Goal: Task Accomplishment & Management: Complete application form

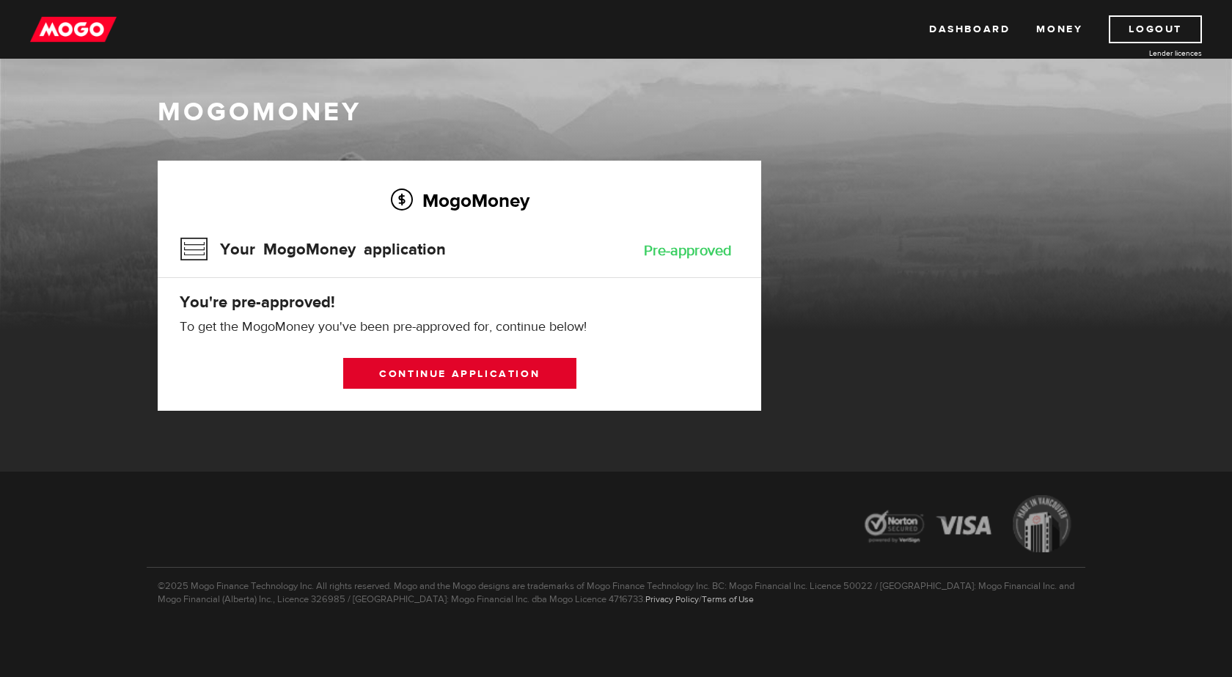
click at [492, 377] on link "Continue application" at bounding box center [459, 373] width 233 height 31
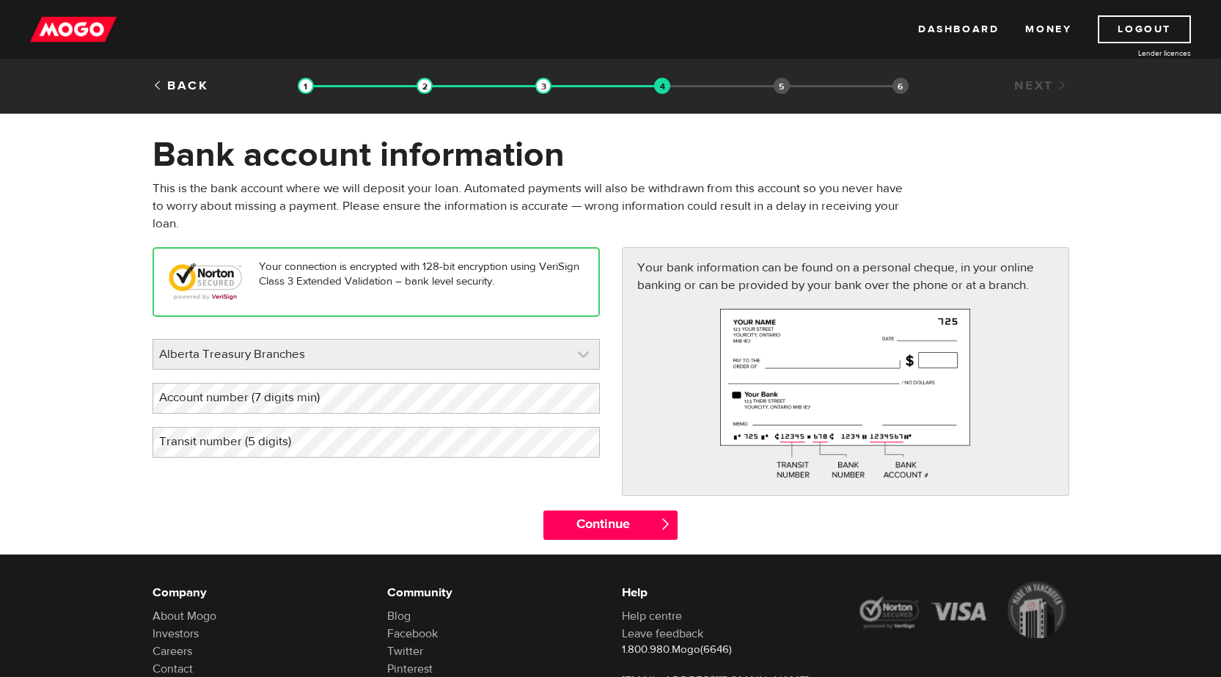
click at [370, 352] on link at bounding box center [376, 354] width 446 height 29
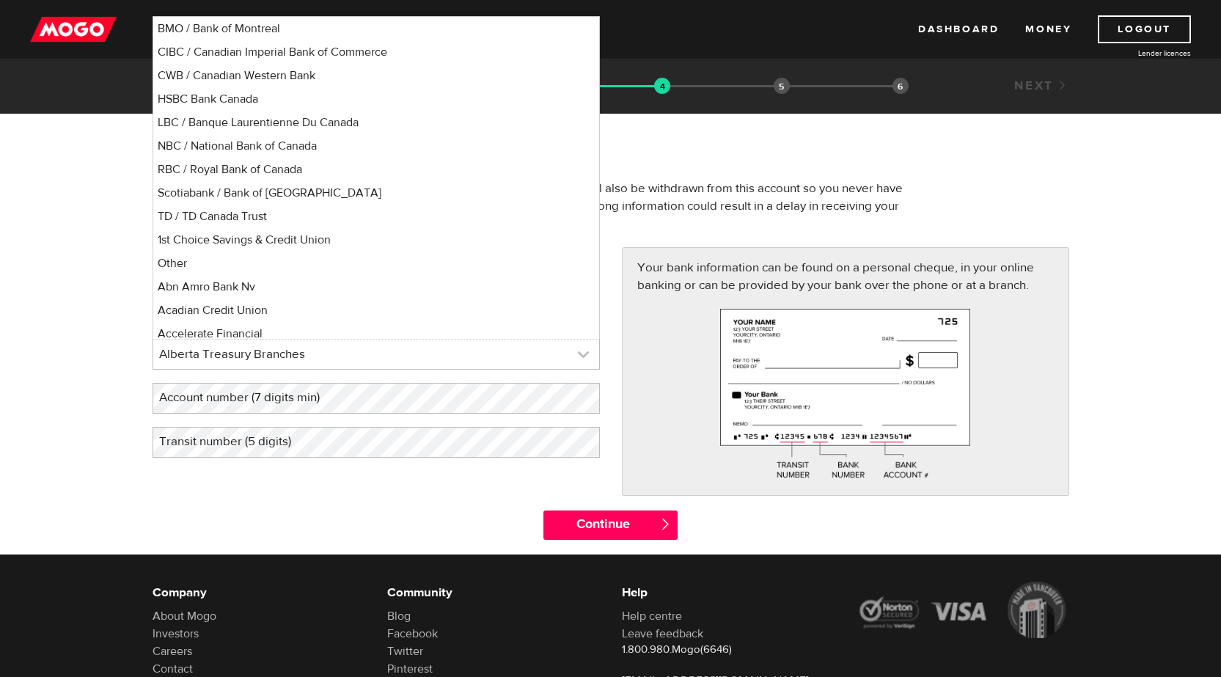
scroll to position [391, 0]
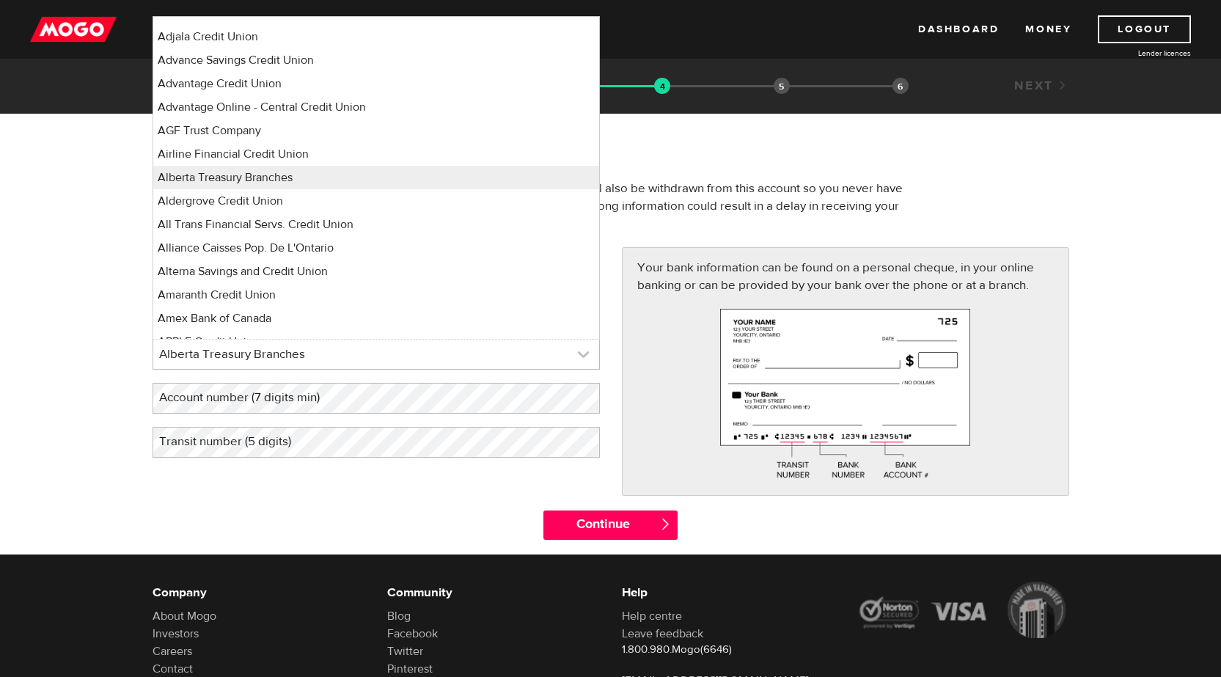
click at [370, 352] on link at bounding box center [376, 354] width 446 height 29
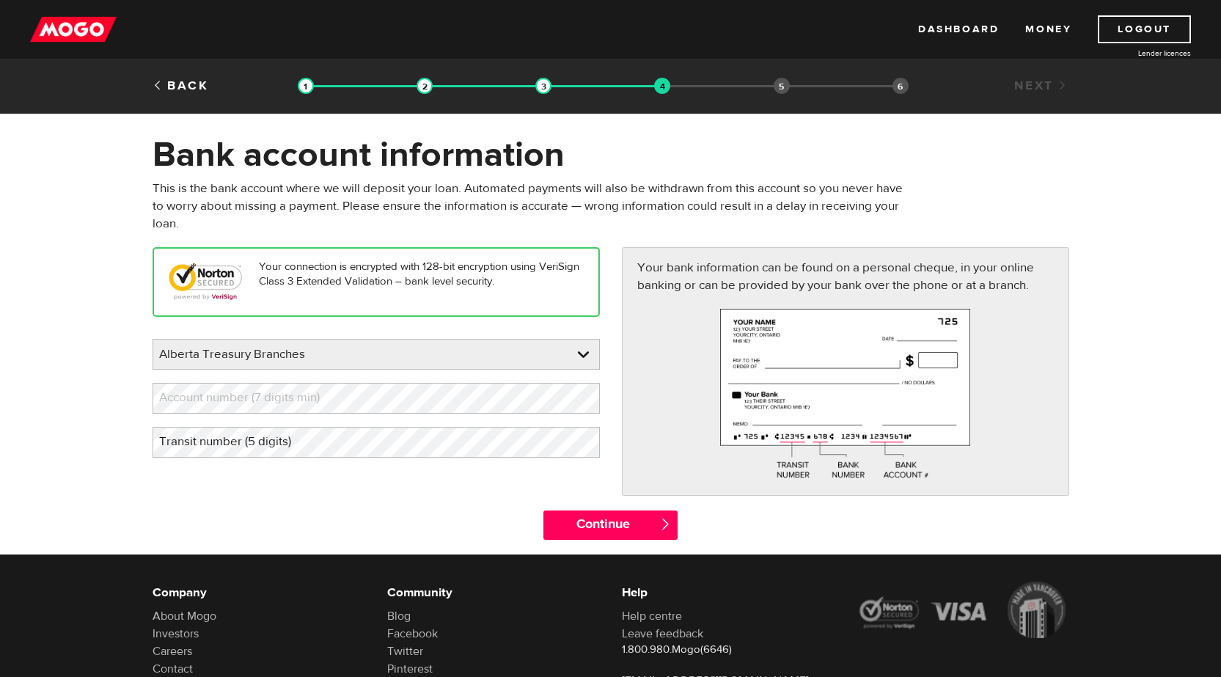
click at [294, 393] on label "Account number (7 digits min)" at bounding box center [251, 398] width 197 height 30
click at [306, 443] on label "Transit number (5 digits)" at bounding box center [237, 442] width 169 height 30
click at [622, 529] on input "Continue" at bounding box center [610, 524] width 134 height 29
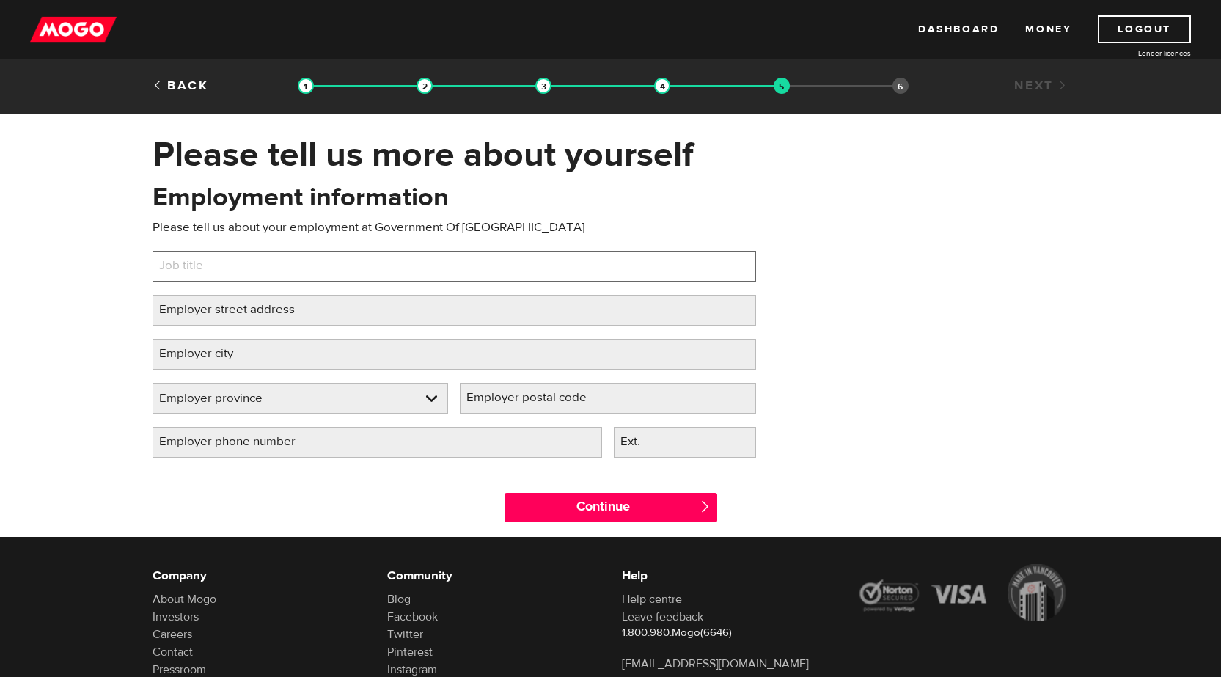
click at [234, 272] on input "Job title" at bounding box center [455, 266] width 604 height 31
click at [285, 267] on input "Job title" at bounding box center [455, 266] width 604 height 31
type input "Career and Employment Consultant"
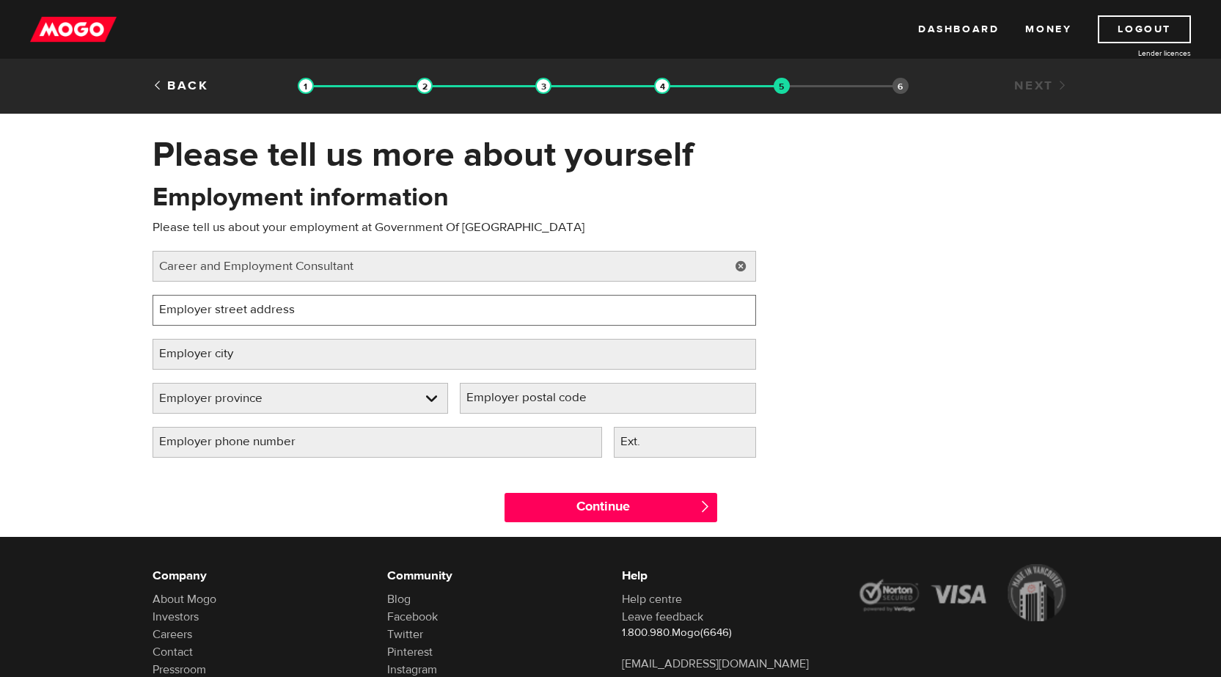
click at [330, 309] on input "Employer street address" at bounding box center [455, 310] width 604 height 31
click at [345, 309] on input "2331 66 Street, Edmonton, ABT6K4B5" at bounding box center [455, 310] width 604 height 31
type input "2331 66 Street, Edmonton, ABT6K 4B5"
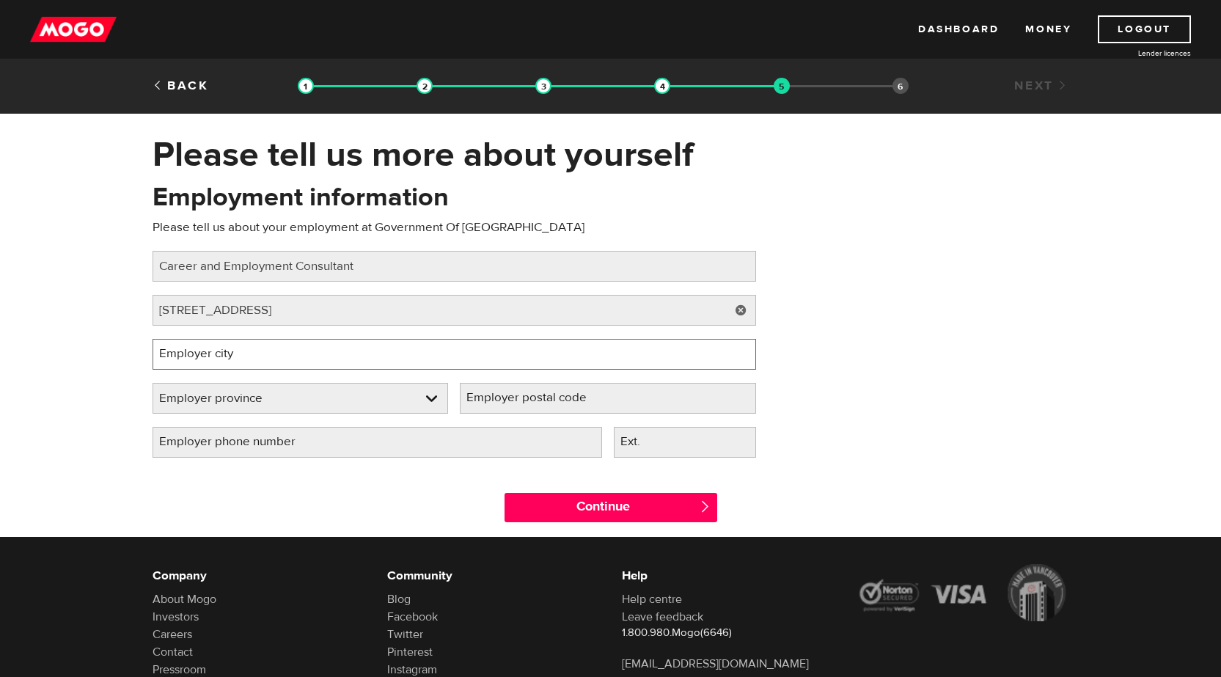
click at [340, 353] on input "Employer city" at bounding box center [455, 354] width 604 height 31
type input "Edmonton"
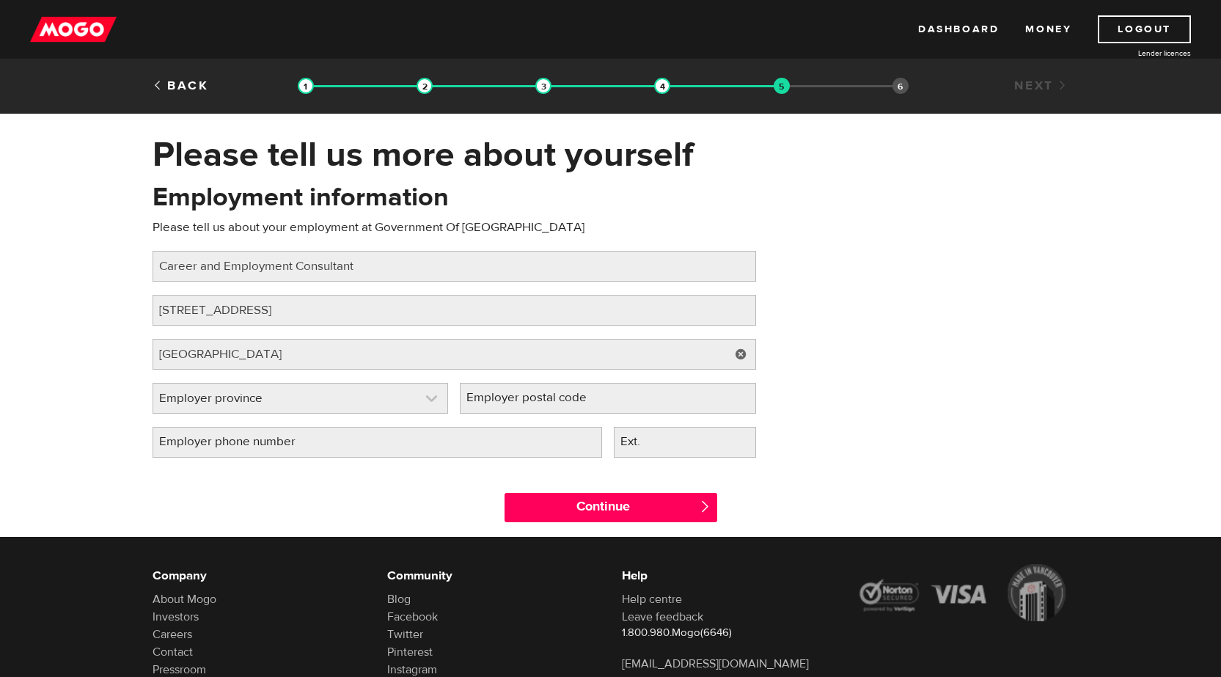
click at [438, 400] on link at bounding box center [300, 398] width 295 height 29
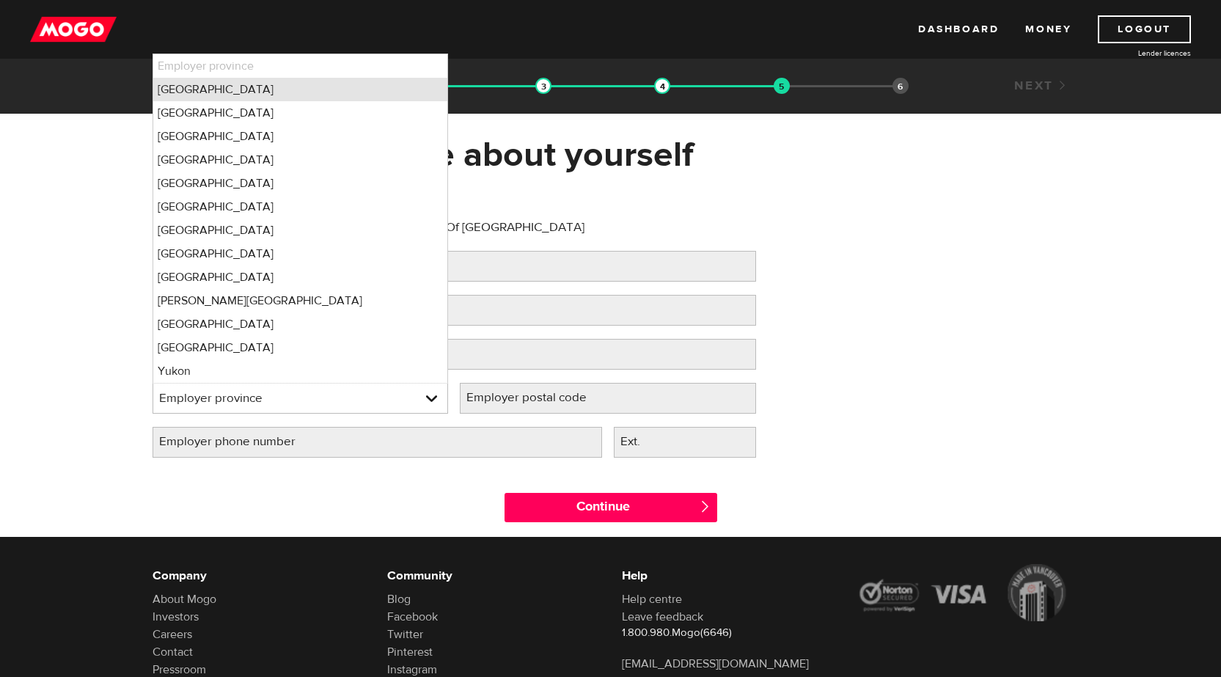
click at [208, 91] on li "Alberta" at bounding box center [300, 89] width 295 height 23
select select "AB"
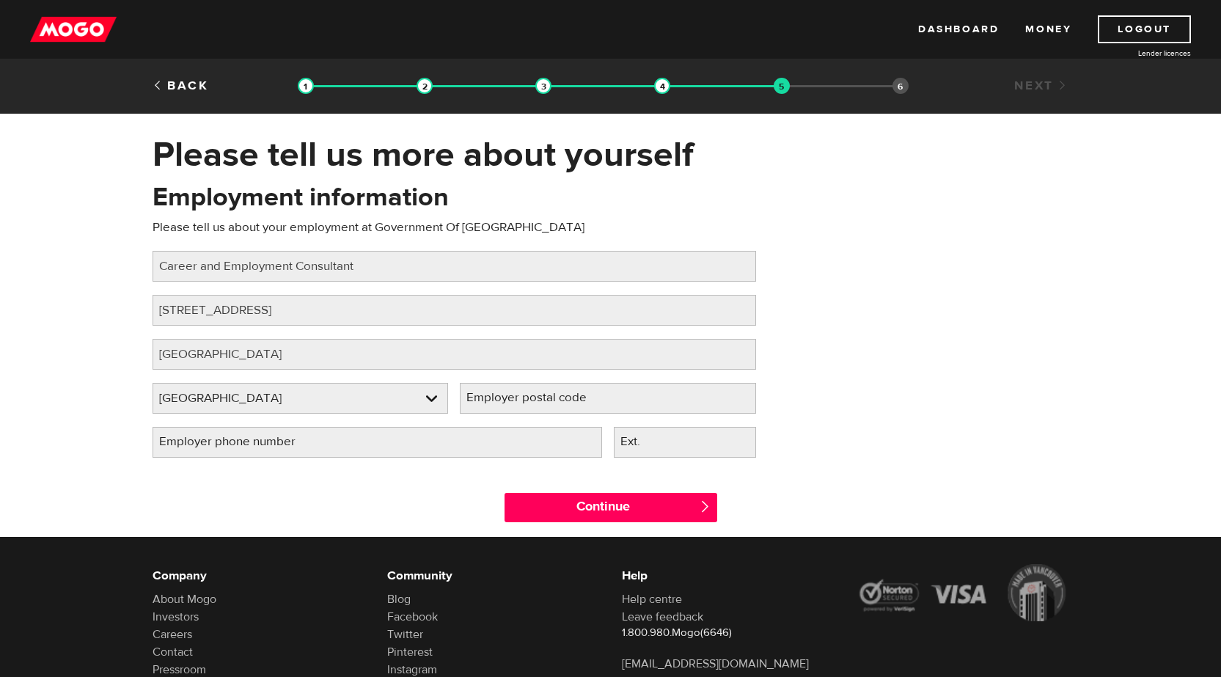
click at [531, 399] on label "Employer postal code" at bounding box center [538, 398] width 157 height 30
click at [531, 399] on input "Employer postal code" at bounding box center [608, 398] width 296 height 31
type input "T6K 4B5"
click at [562, 440] on input "Employer phone number" at bounding box center [378, 442] width 450 height 31
type input "(780) 644-2888"
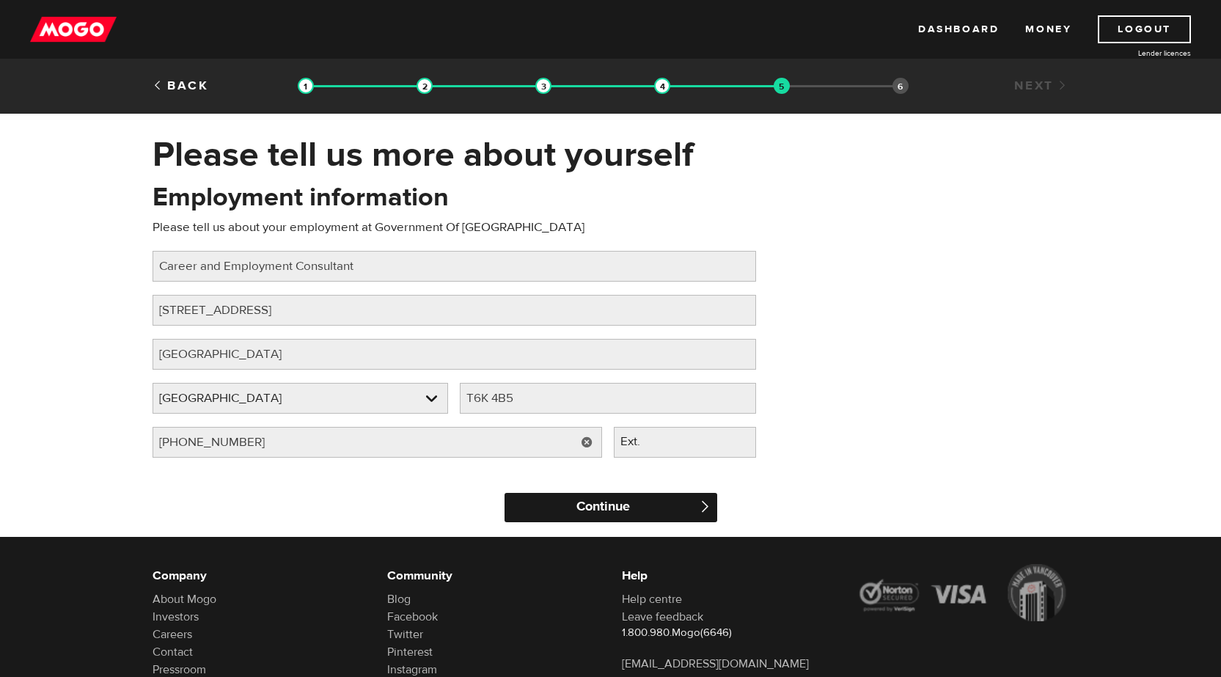
click at [569, 510] on input "Continue" at bounding box center [611, 507] width 213 height 29
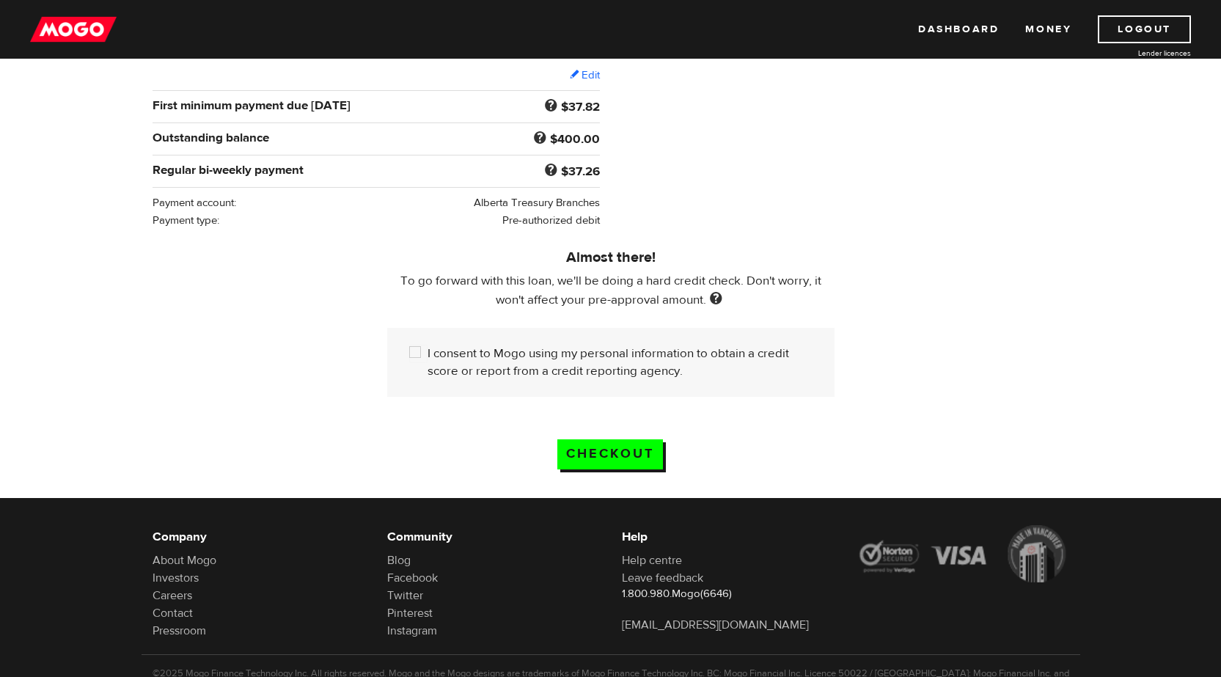
scroll to position [326, 0]
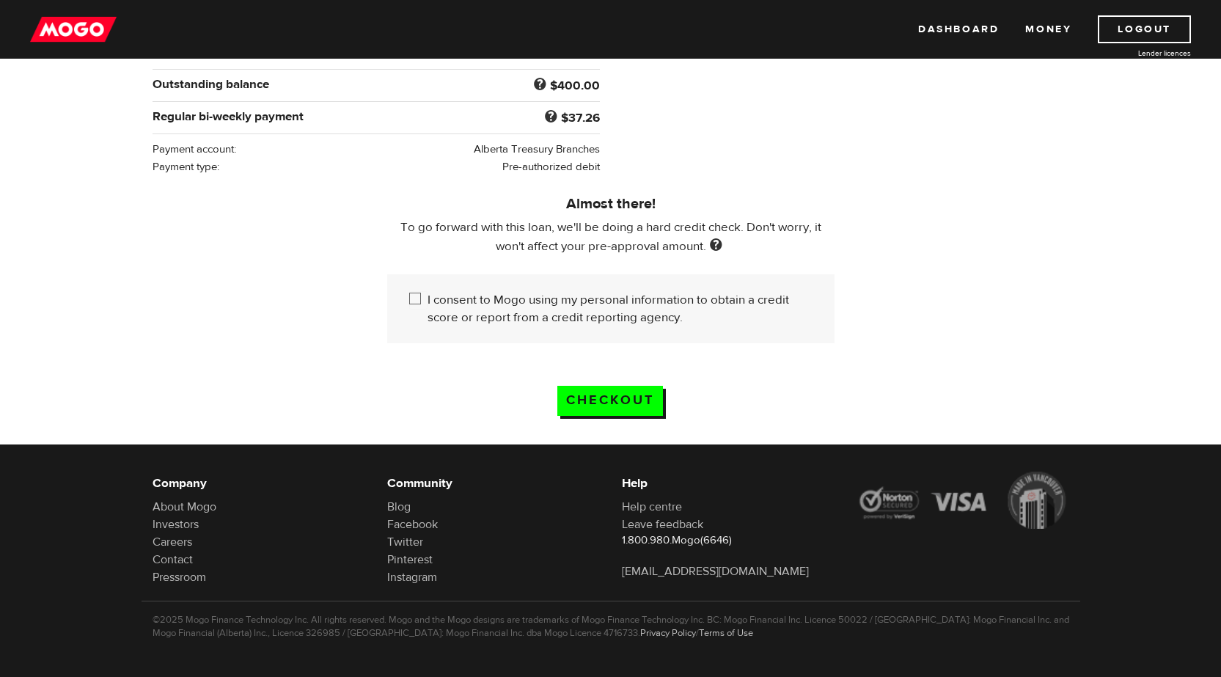
click at [416, 295] on input "I consent to Mogo using my personal information to obtain a credit score or rep…" at bounding box center [418, 300] width 18 height 18
checkbox input "true"
click at [614, 399] on input "Checkout" at bounding box center [610, 401] width 106 height 30
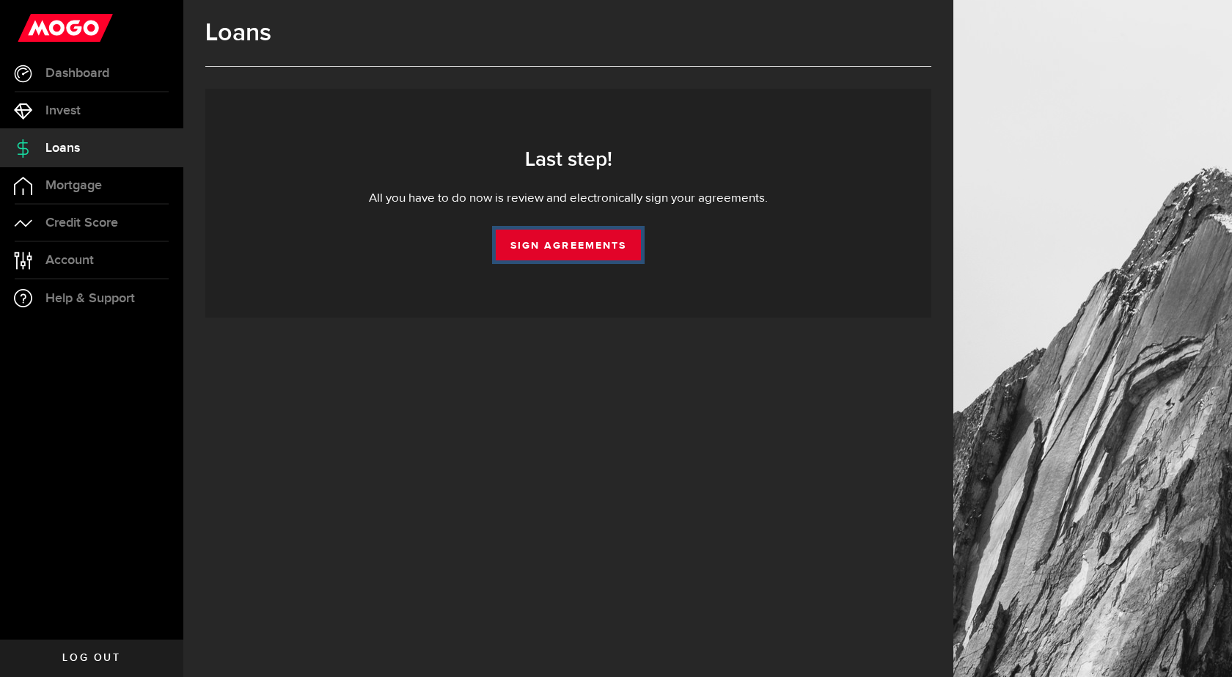
click at [556, 247] on link "Sign Agreements" at bounding box center [568, 245] width 145 height 31
